Goal: Information Seeking & Learning: Understand process/instructions

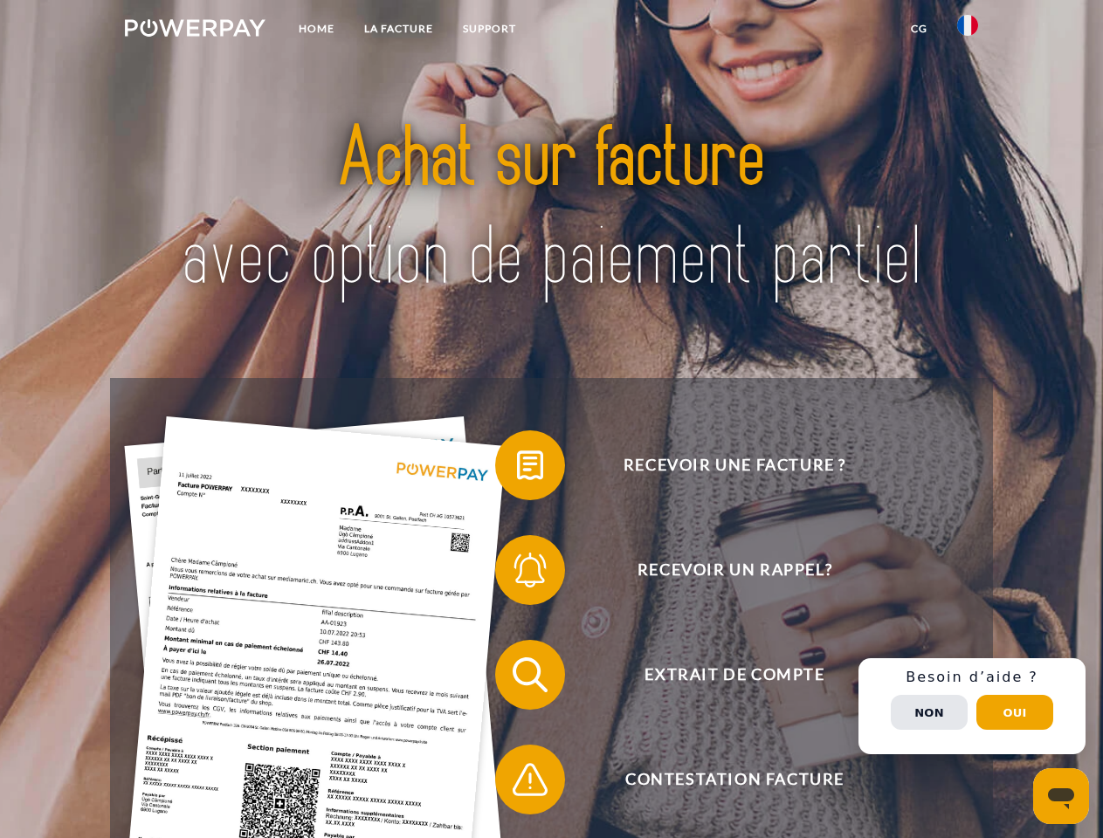
click at [195, 31] on img at bounding box center [195, 27] width 141 height 17
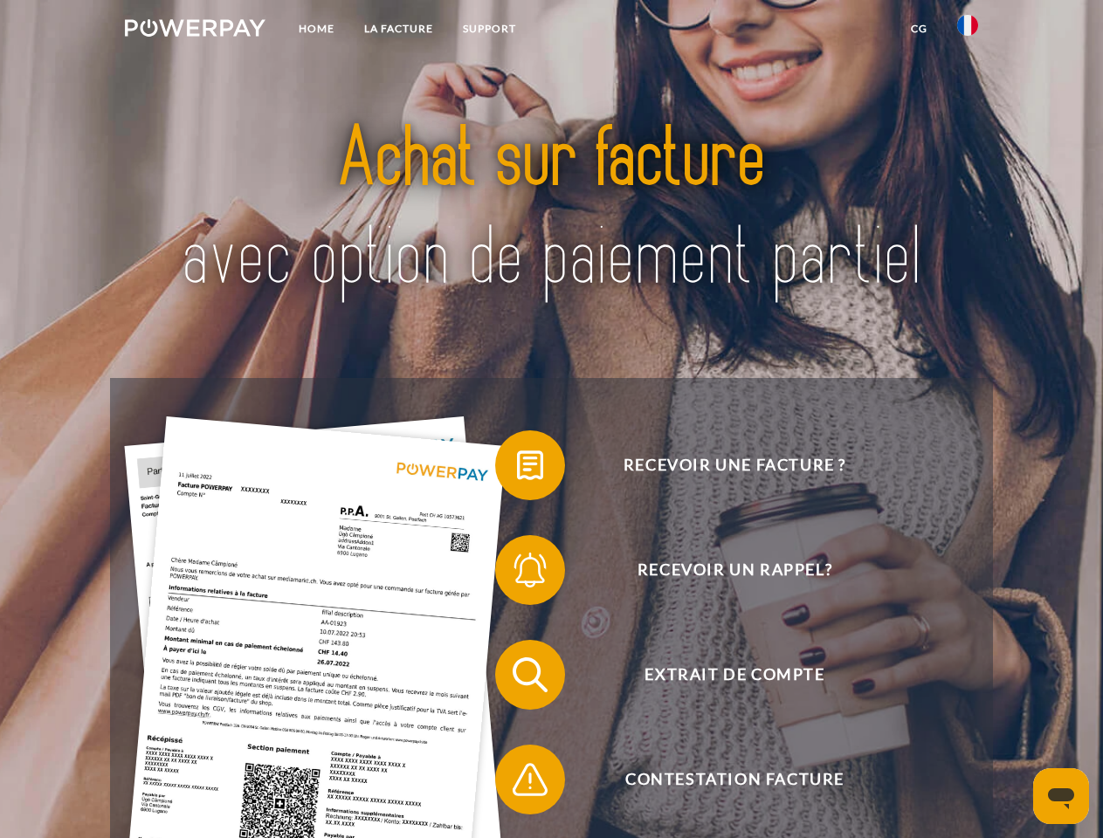
click at [967, 31] on img at bounding box center [967, 25] width 21 height 21
click at [918, 29] on link "CG" at bounding box center [919, 28] width 46 height 31
click at [517, 469] on span at bounding box center [503, 465] width 87 height 87
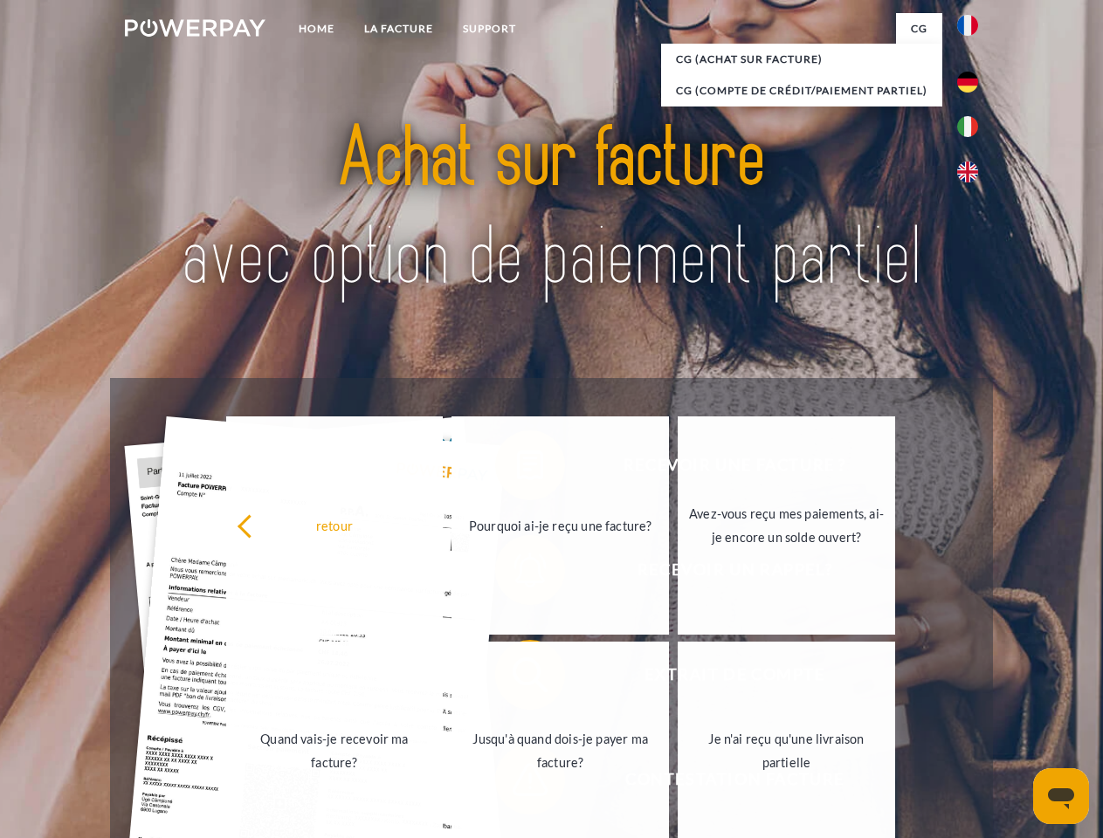
click at [517, 574] on div "retour Pourquoi ai-je reçu une facture? Avez-vous reçu mes paiements, ai-je enc…" at bounding box center [561, 638] width 705 height 451
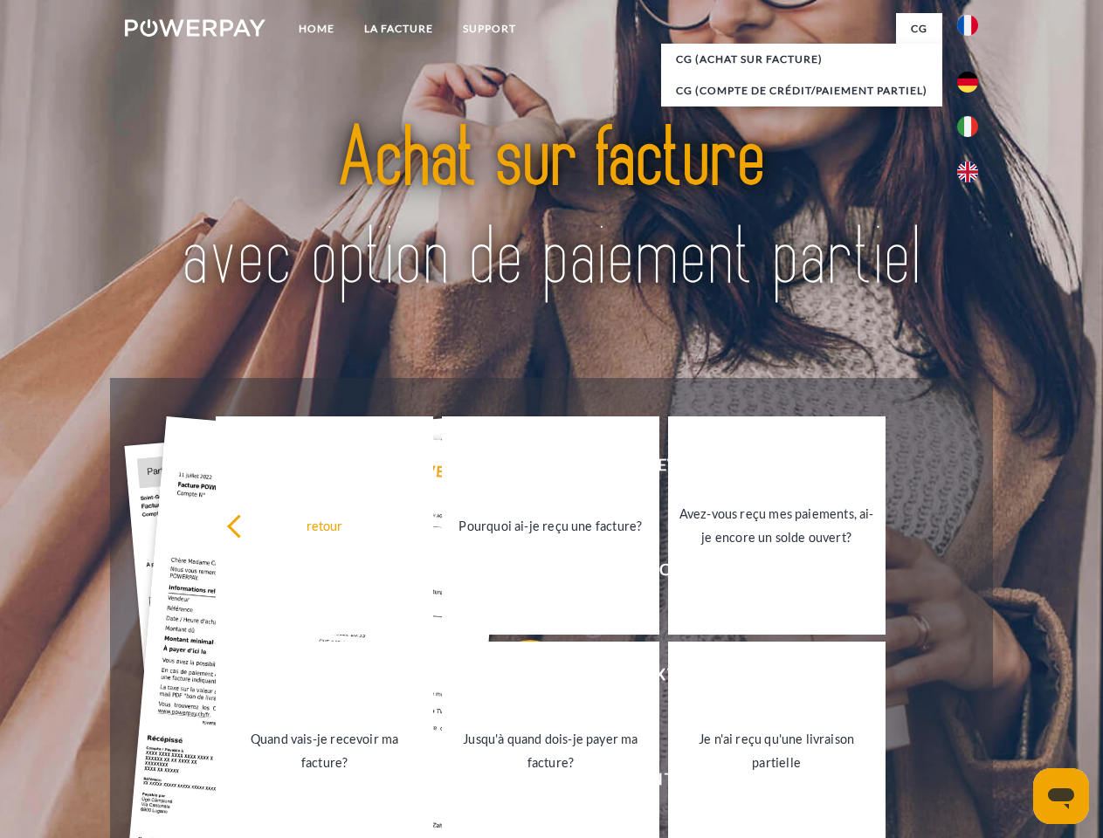
click at [517, 678] on link "Jusqu'à quand dois-je payer ma facture?" at bounding box center [550, 751] width 217 height 218
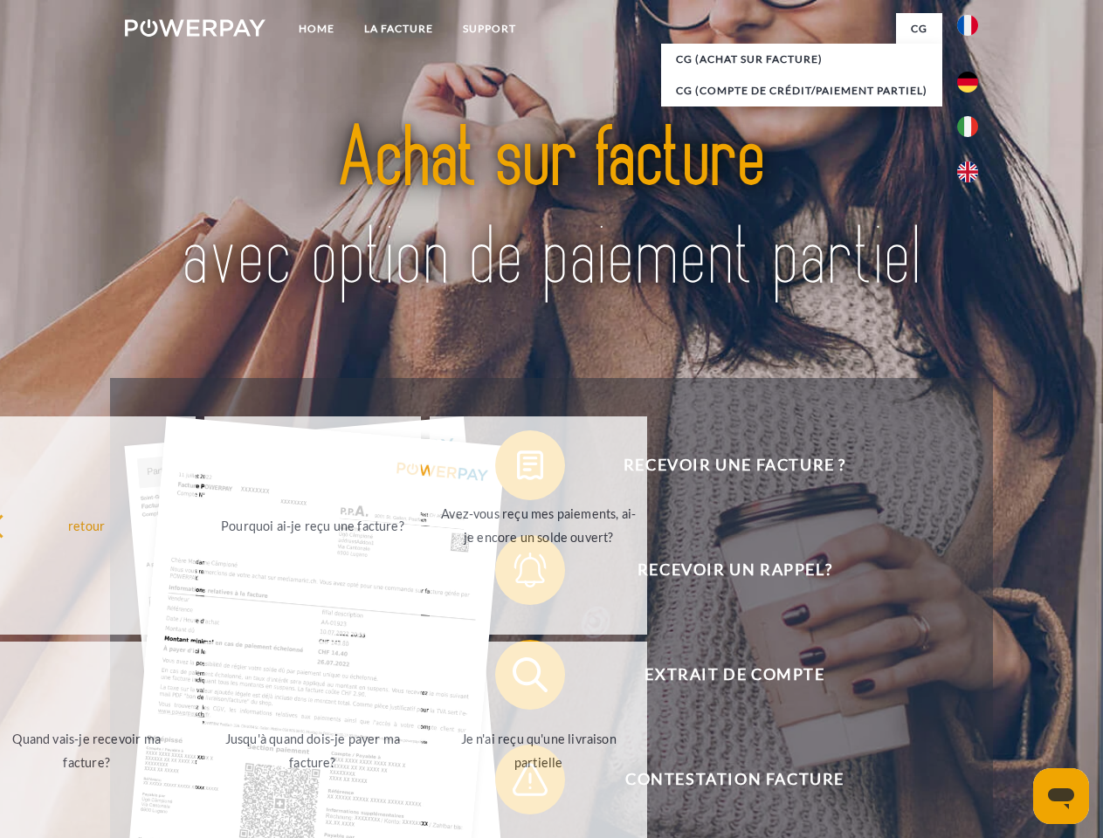
click at [517, 783] on span at bounding box center [503, 779] width 87 height 87
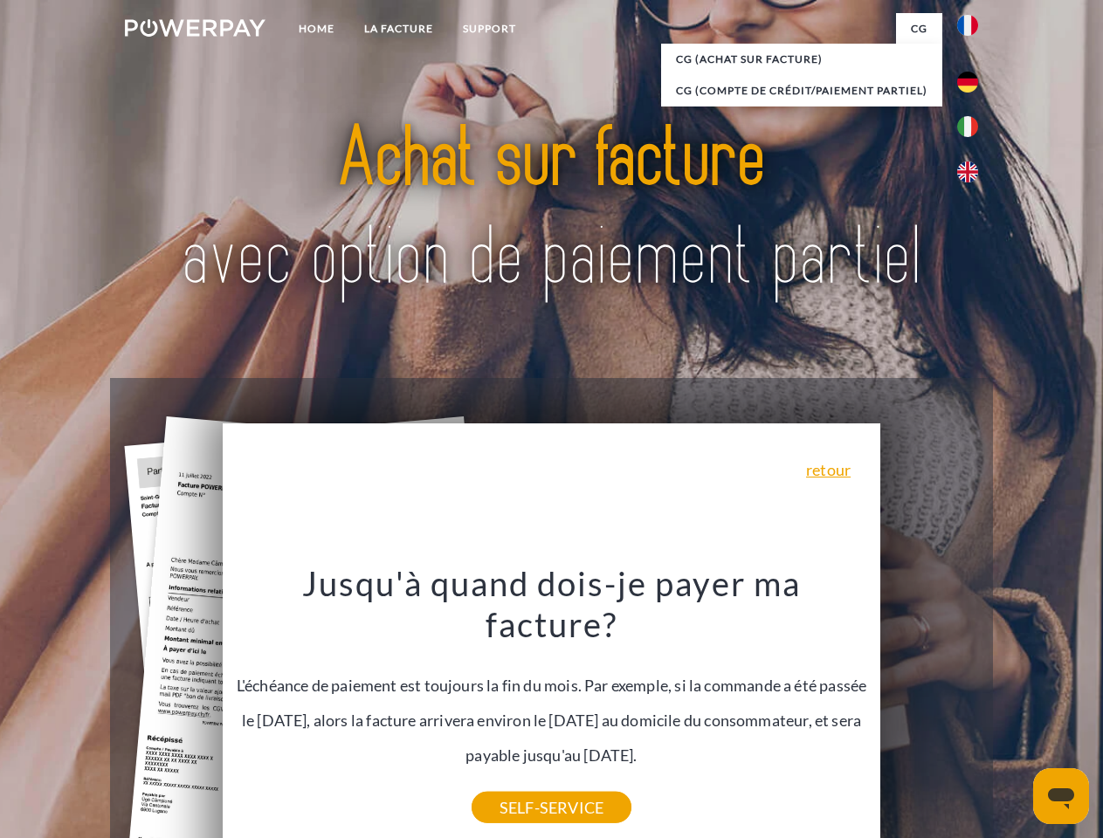
click at [972, 706] on div "Recevoir une facture ? Recevoir un rappel? Extrait de compte retour" at bounding box center [551, 727] width 882 height 698
click at [929, 710] on span "Extrait de compte" at bounding box center [734, 675] width 428 height 70
click at [1015, 712] on header "Home LA FACTURE Support" at bounding box center [551, 603] width 1103 height 1206
